Goal: Information Seeking & Learning: Learn about a topic

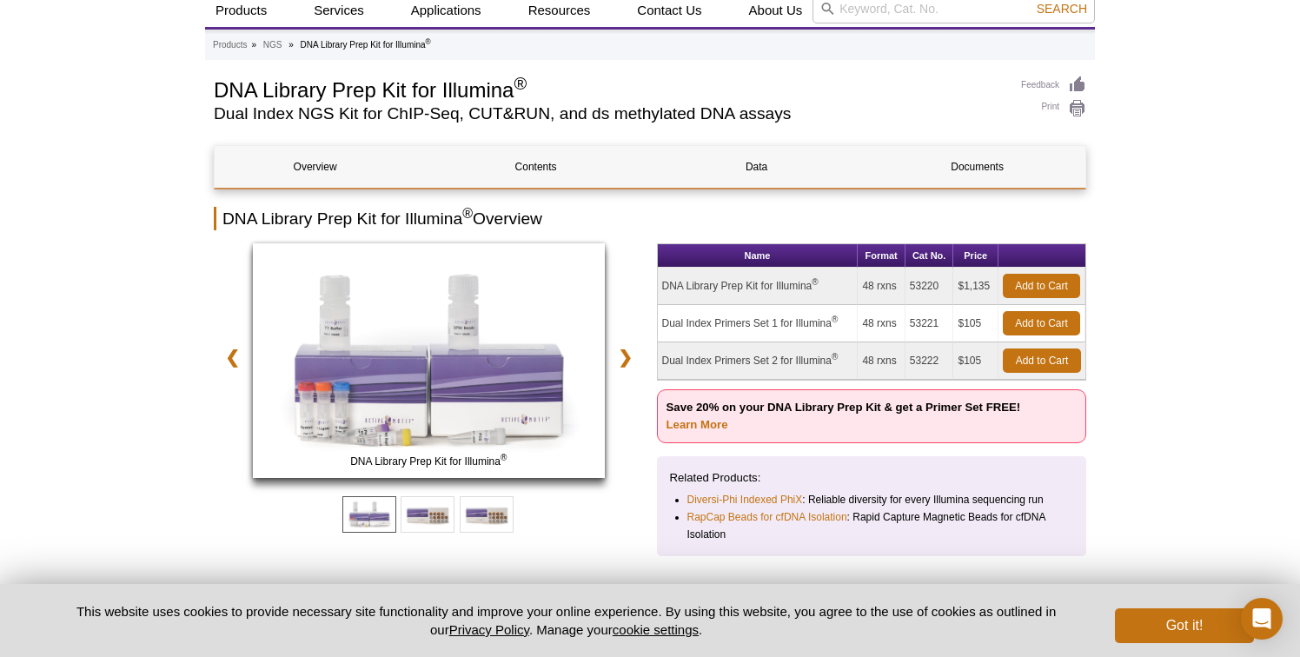
scroll to position [196, 0]
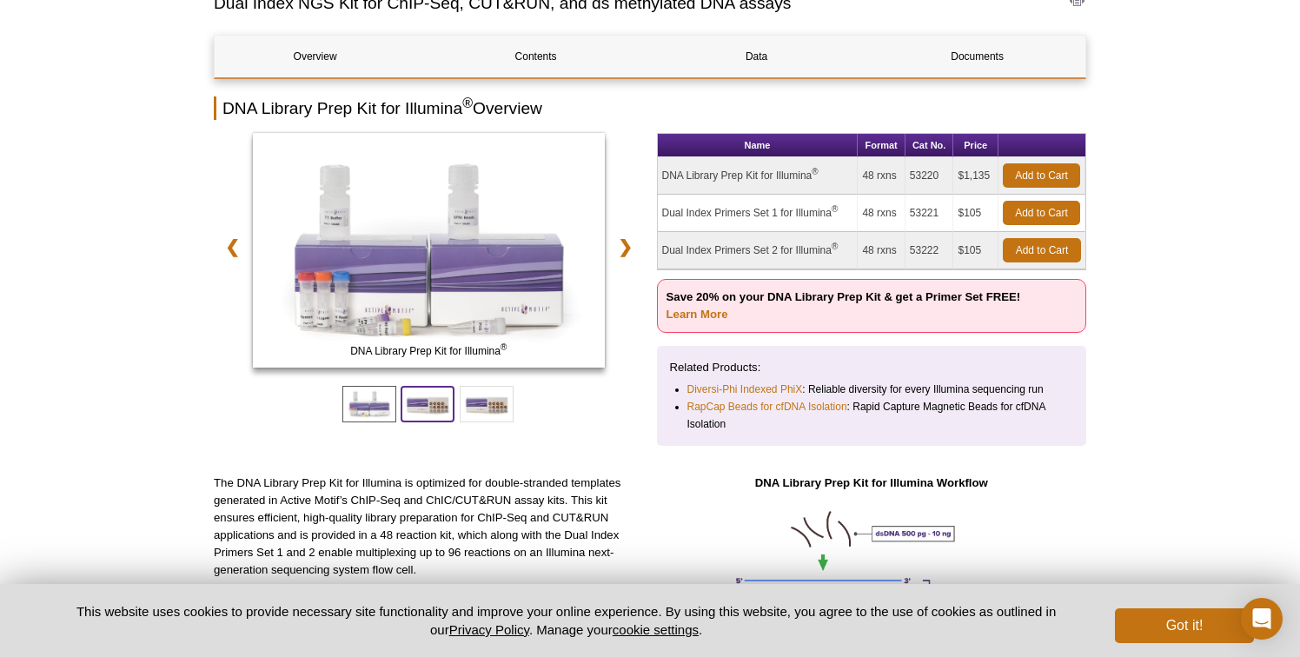
click at [434, 414] on span at bounding box center [428, 404] width 54 height 37
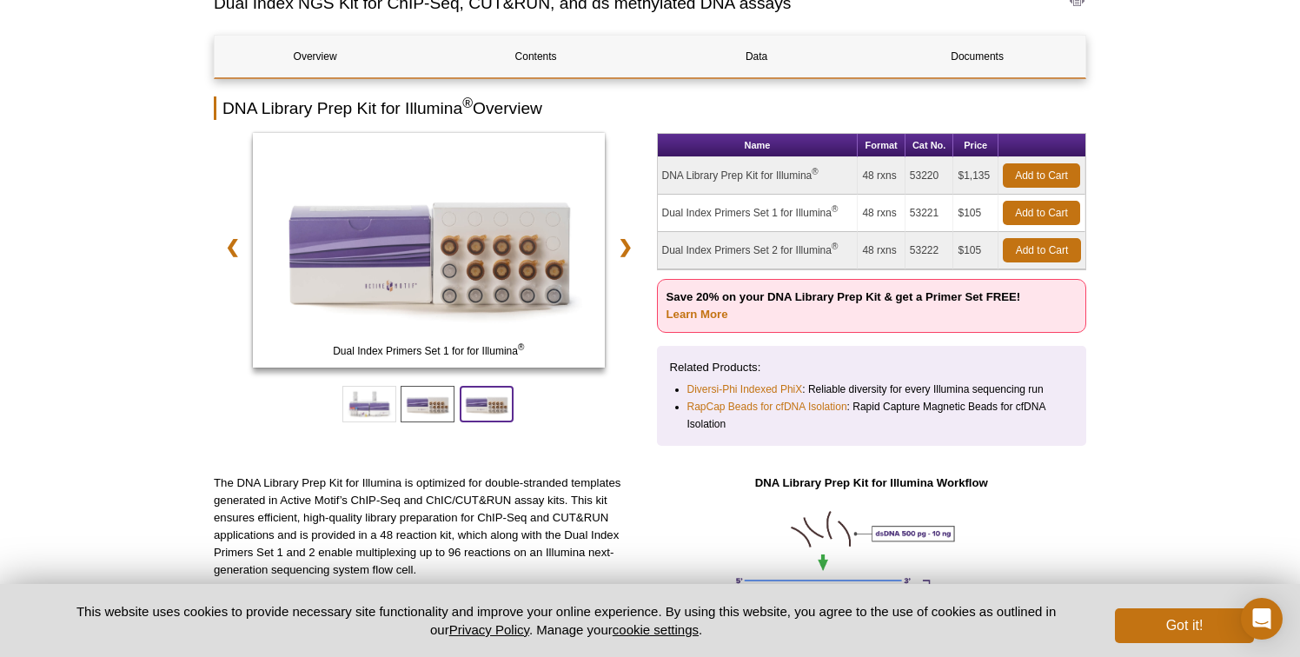
click at [478, 415] on span at bounding box center [487, 404] width 54 height 37
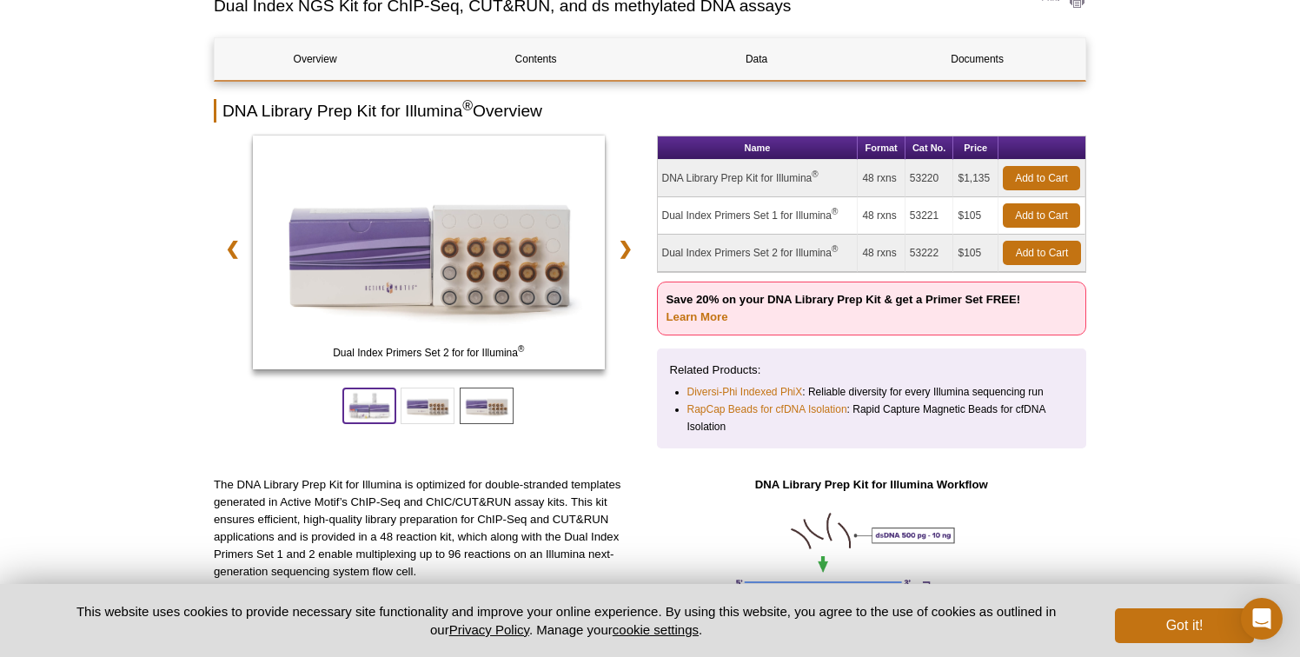
click at [379, 415] on span at bounding box center [369, 406] width 54 height 37
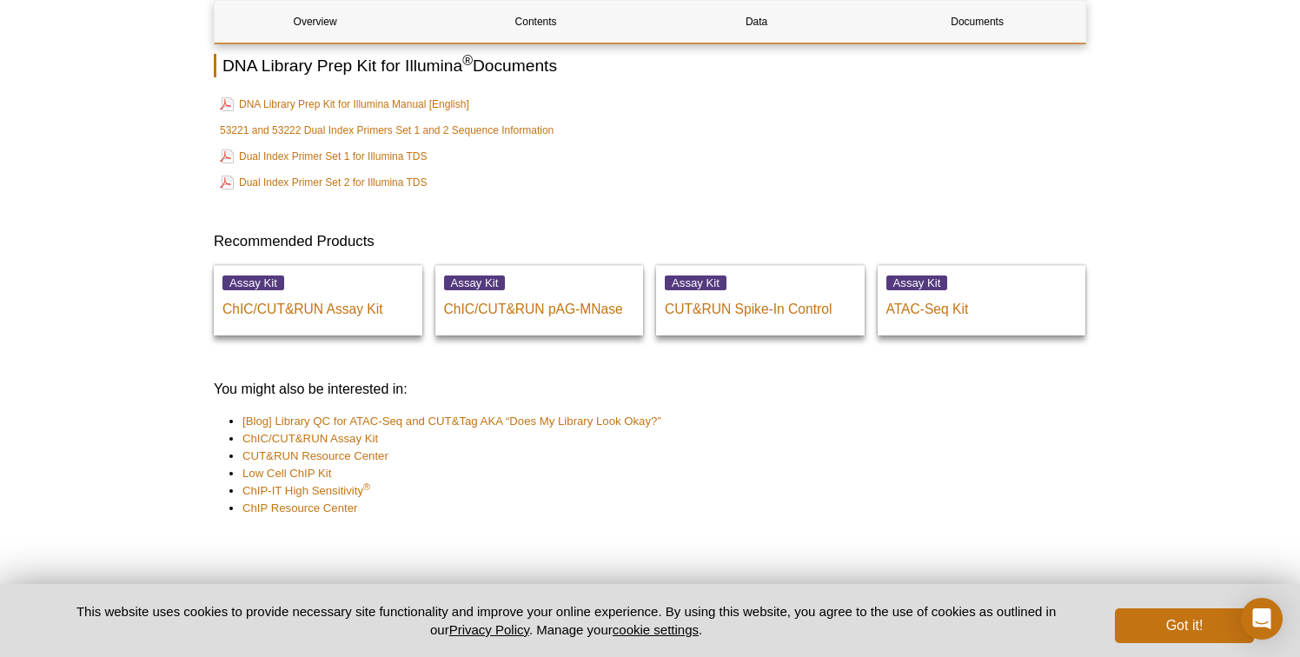
scroll to position [4807, 0]
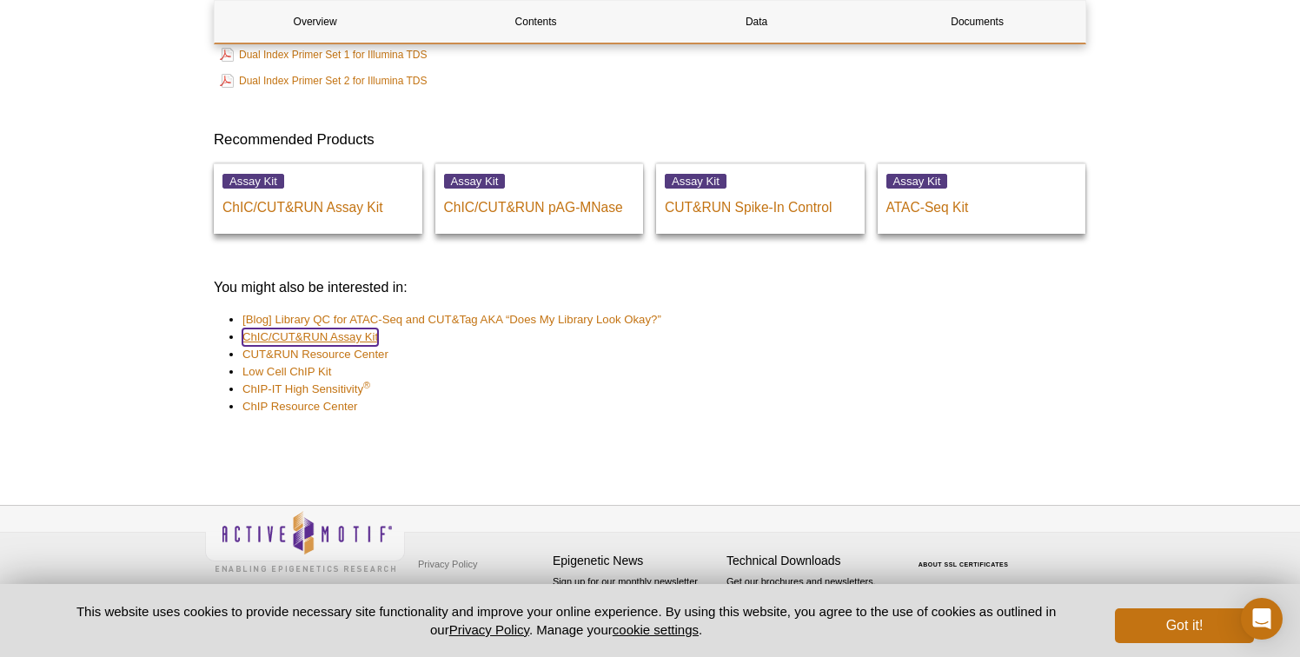
click at [322, 336] on link "ChIC/CUT&RUN Assay Kit" at bounding box center [311, 337] width 136 height 17
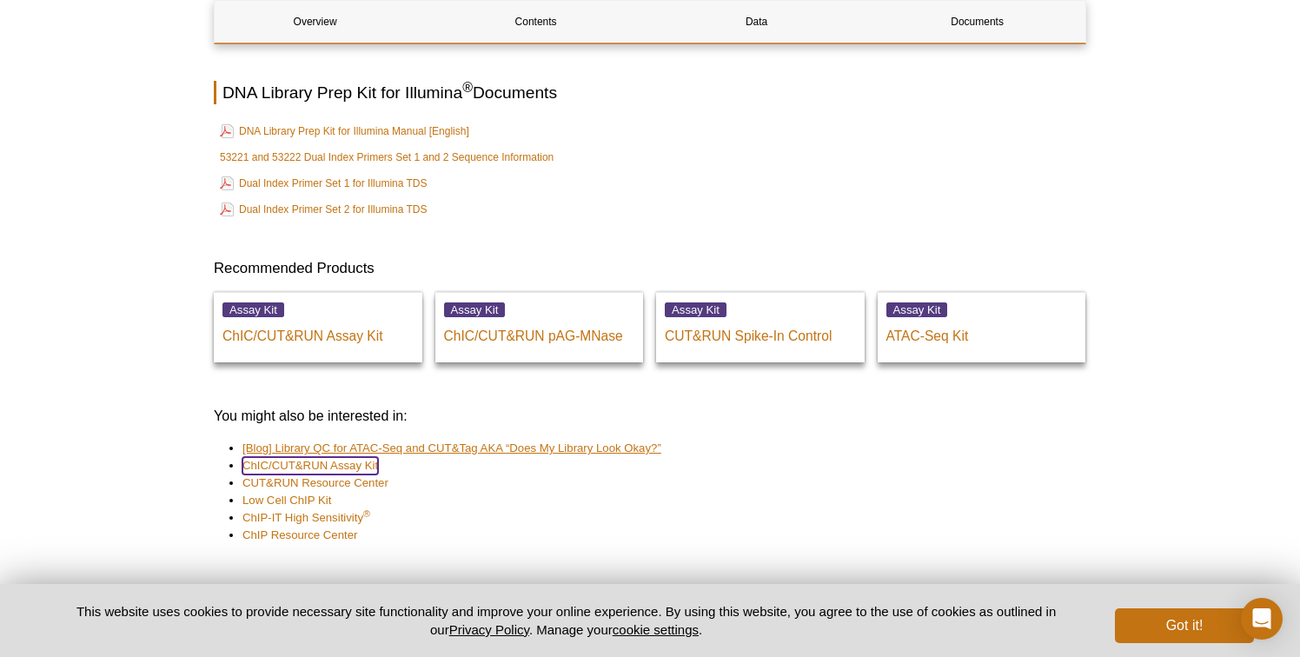
scroll to position [4672, 0]
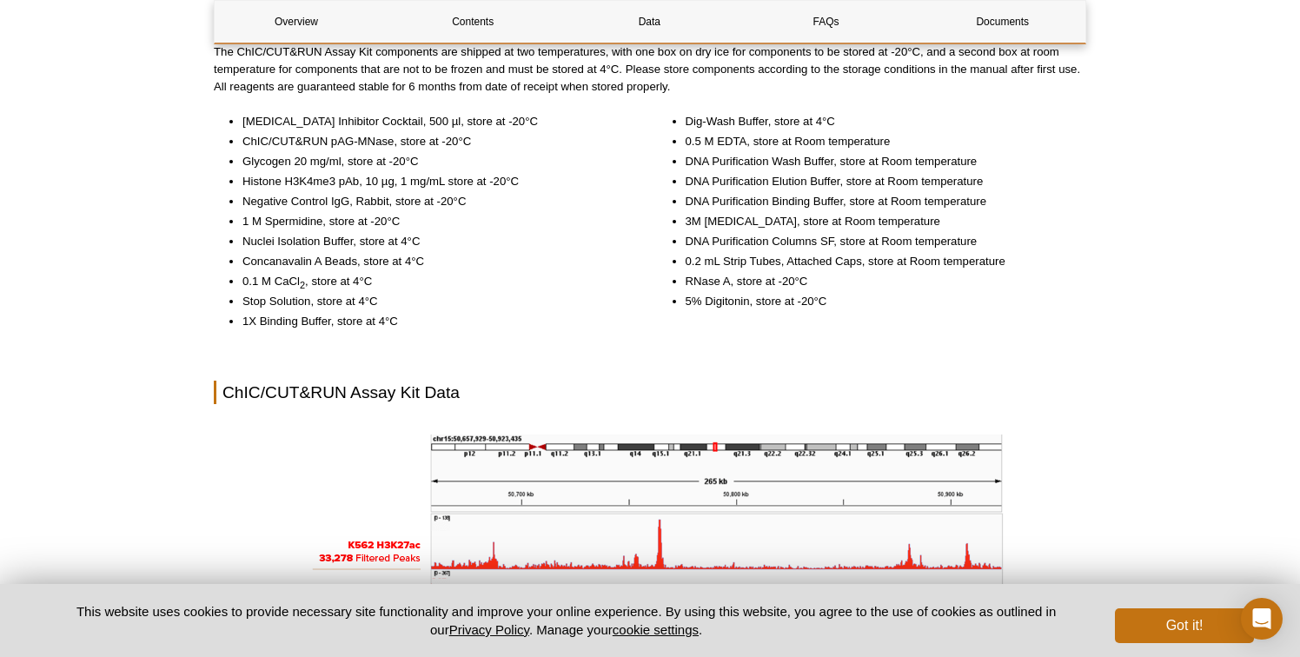
scroll to position [1857, 0]
